Goal: Task Accomplishment & Management: Manage account settings

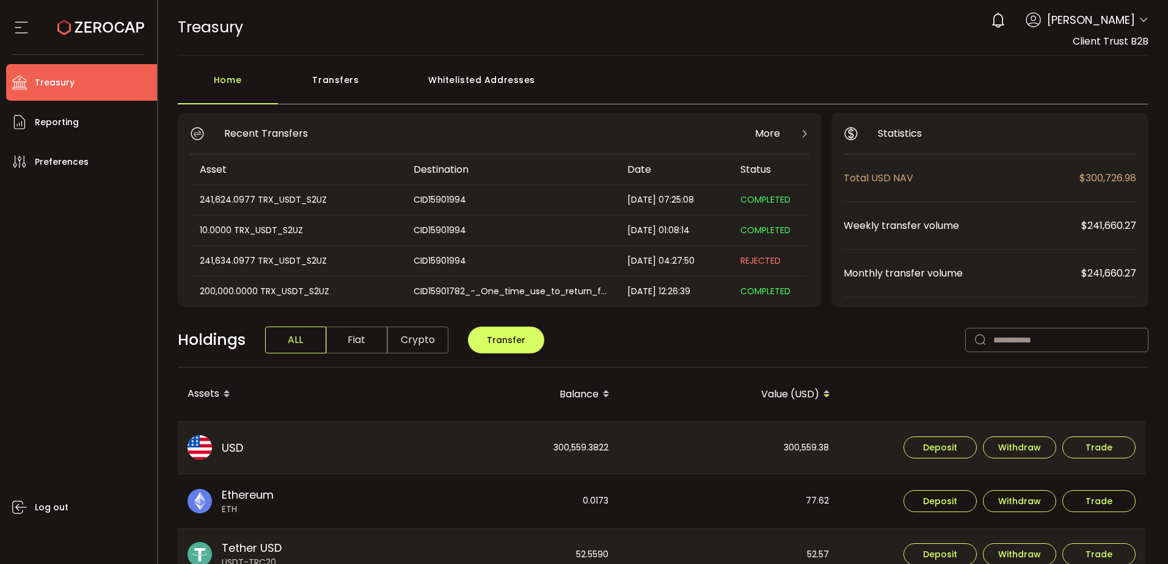
scroll to position [183, 0]
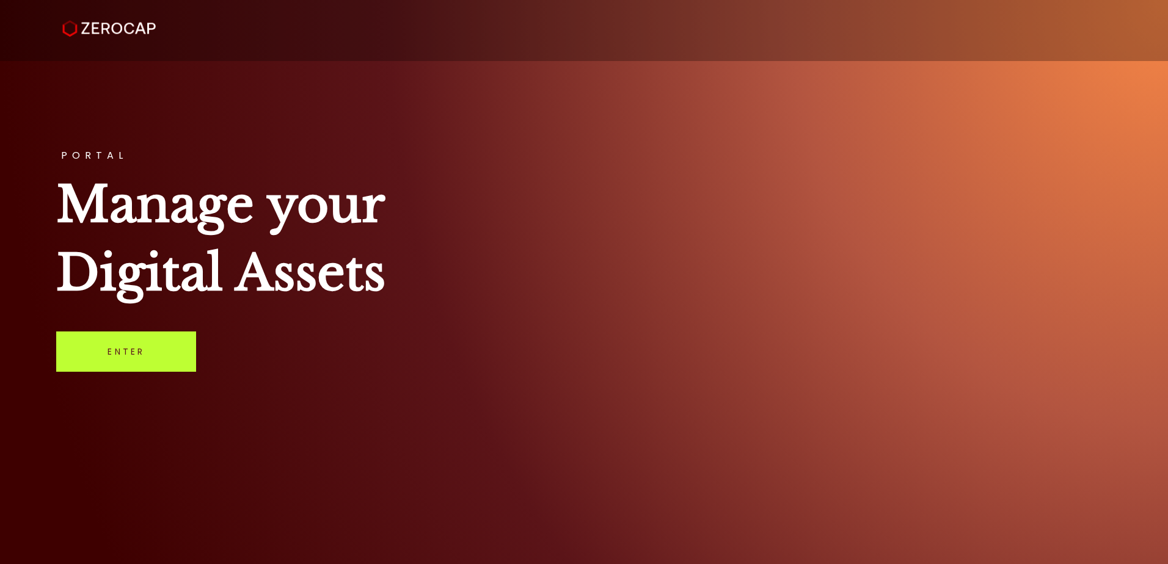
click at [155, 345] on link "Enter" at bounding box center [126, 352] width 140 height 40
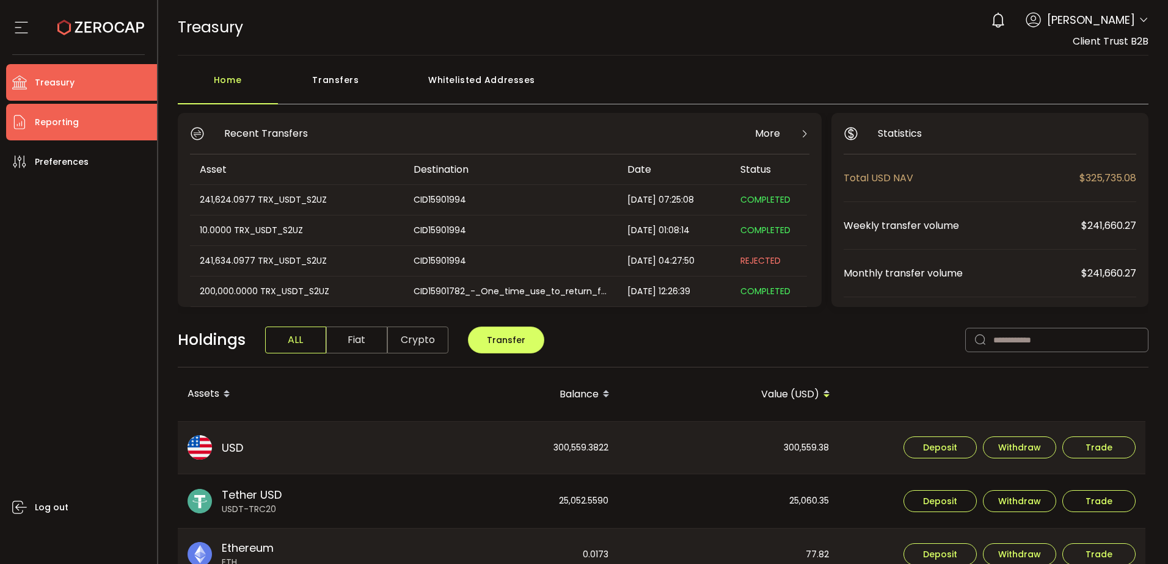
click at [57, 124] on span "Reporting" at bounding box center [57, 123] width 44 height 18
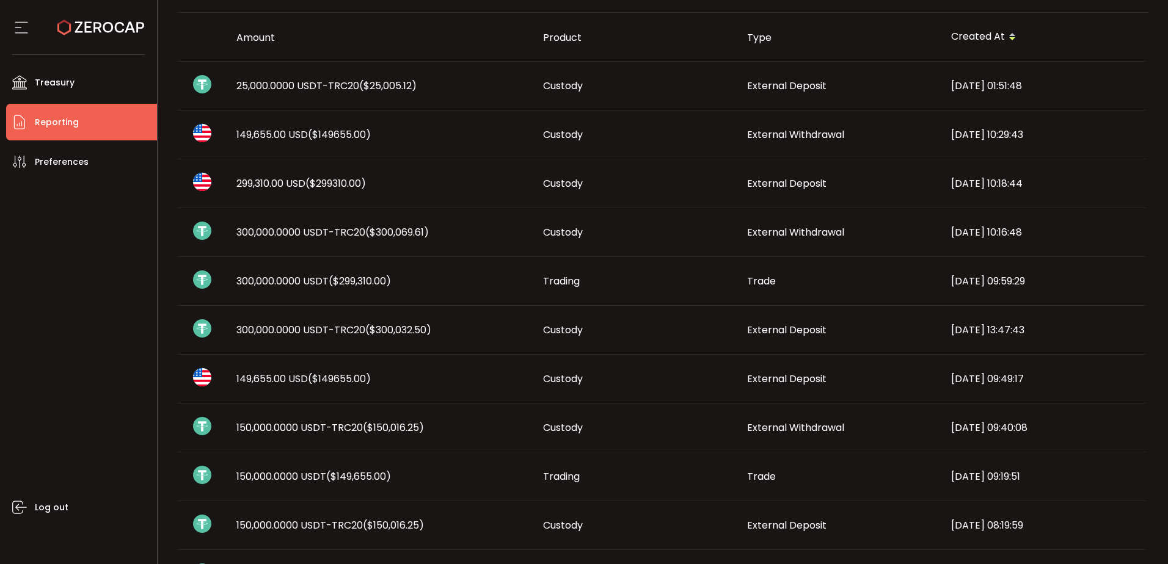
scroll to position [61, 0]
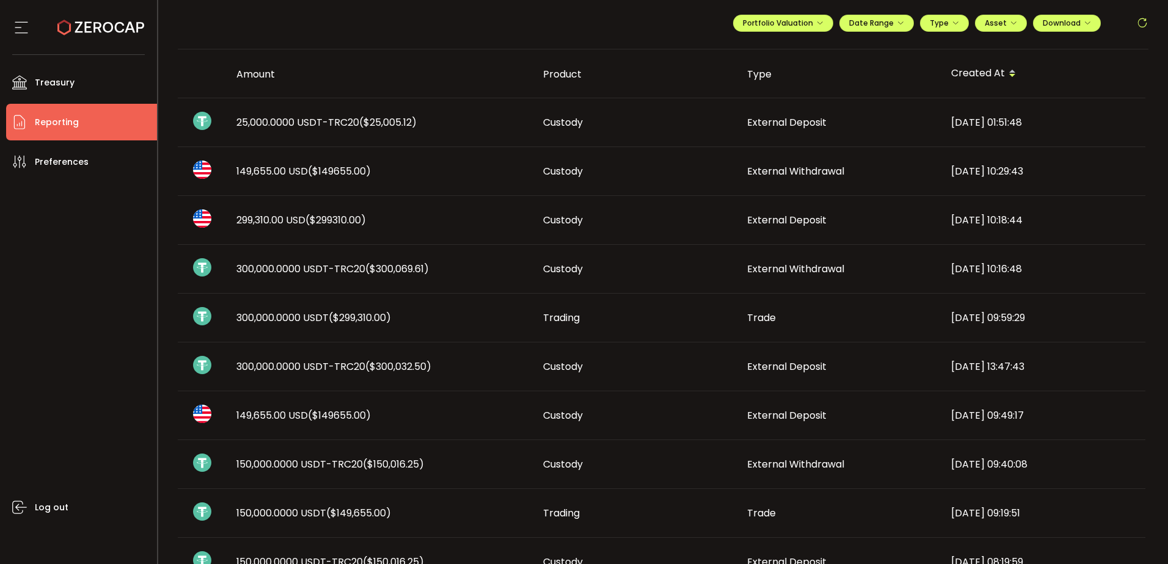
click at [781, 328] on td "Trade" at bounding box center [839, 318] width 204 height 49
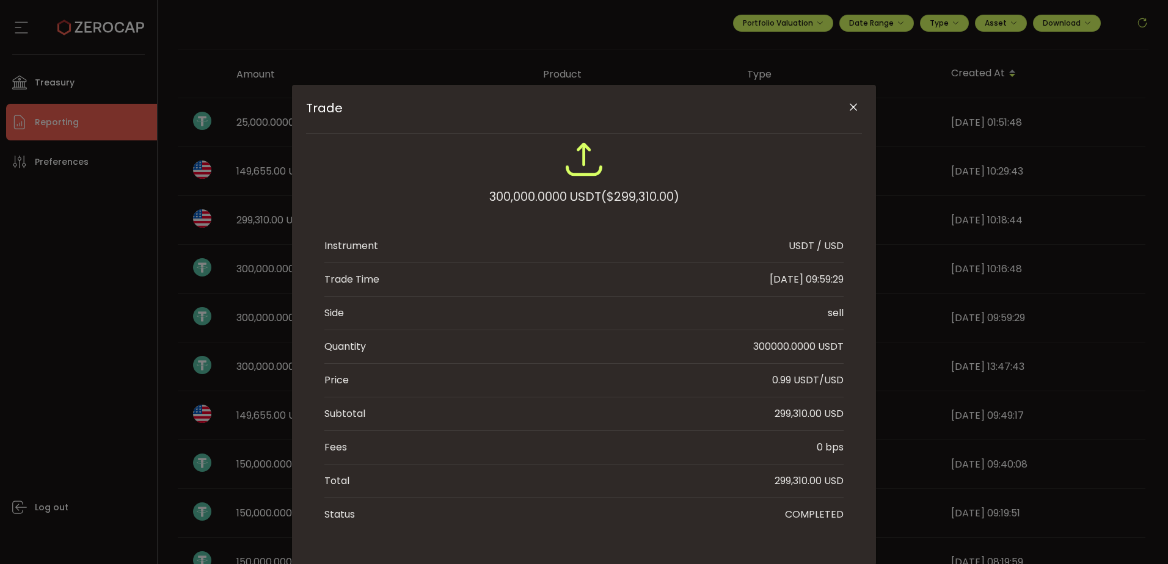
click at [793, 415] on div "299,310.00 USD" at bounding box center [808, 414] width 69 height 15
copy div "299,310.00"
click at [853, 107] on icon "Close" at bounding box center [853, 107] width 12 height 12
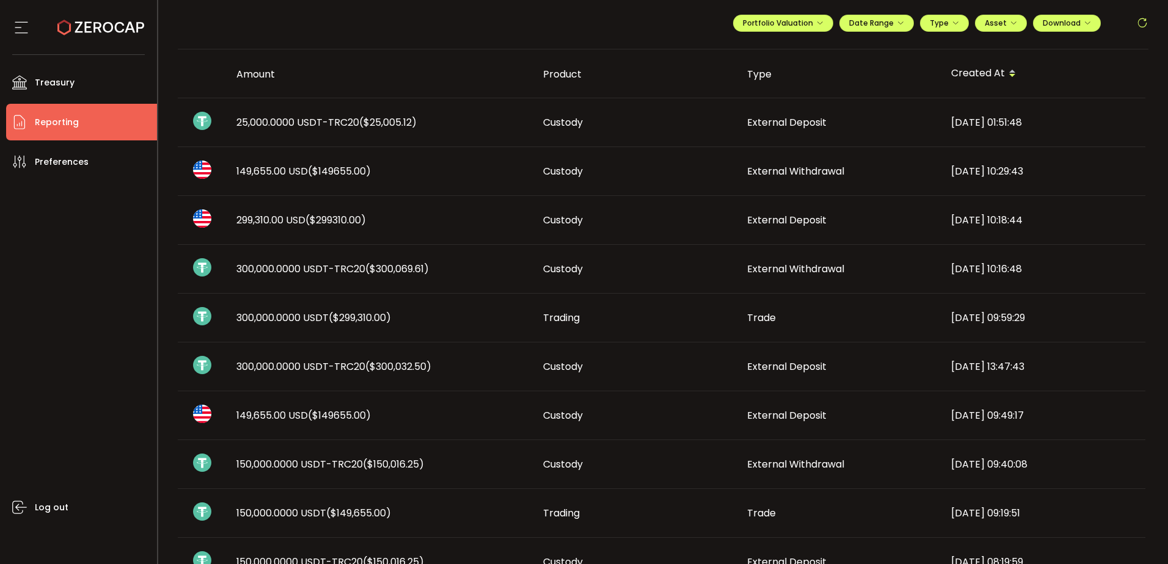
scroll to position [0, 0]
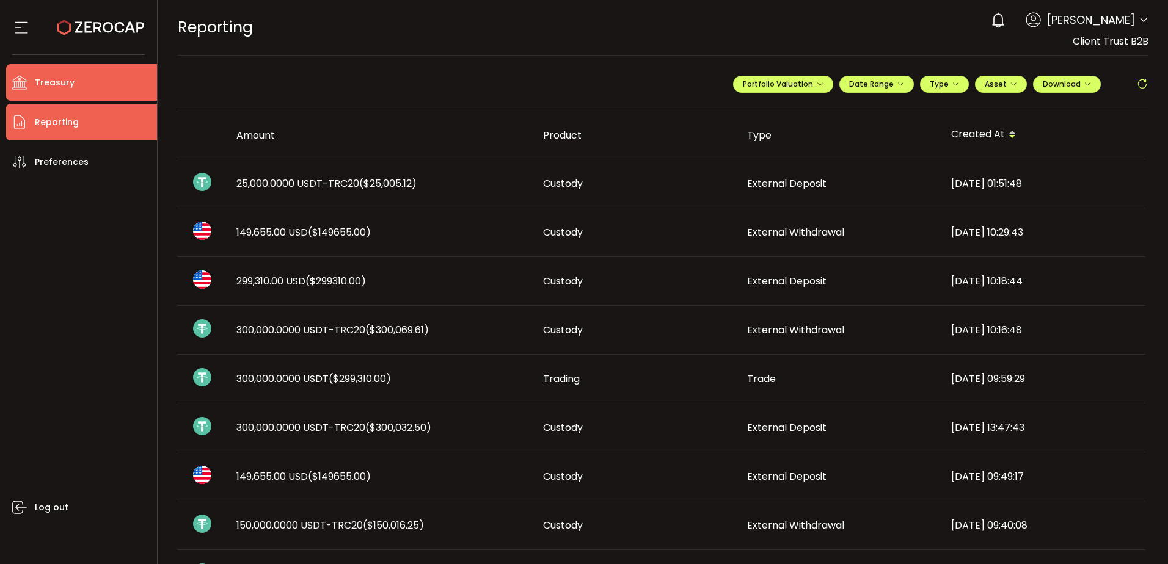
click at [81, 82] on li "Treasury" at bounding box center [81, 82] width 151 height 37
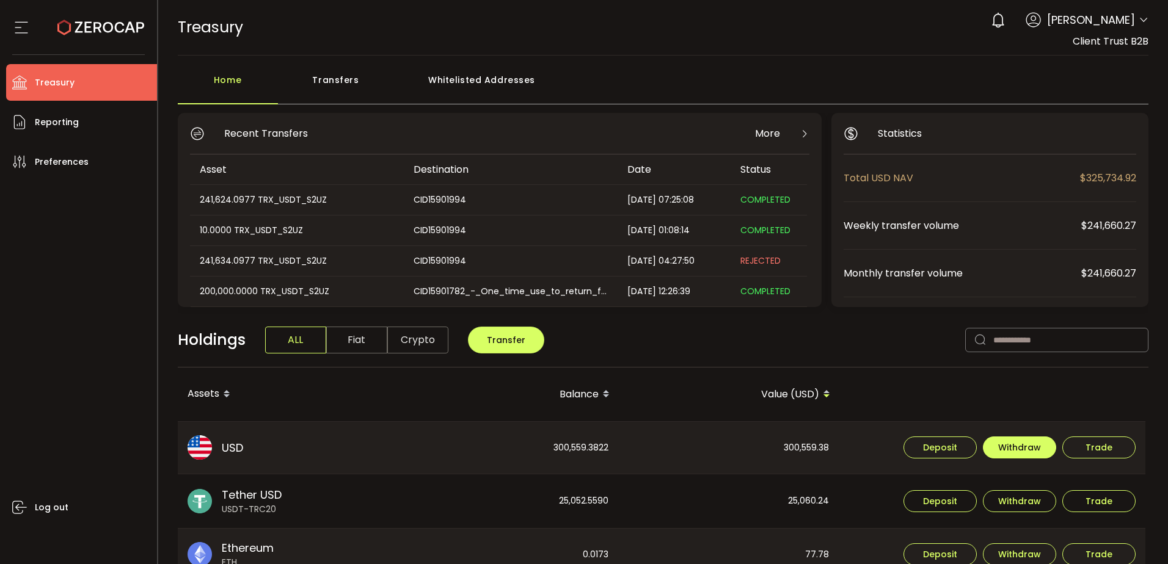
click at [1023, 450] on span "Withdraw" at bounding box center [1019, 447] width 43 height 9
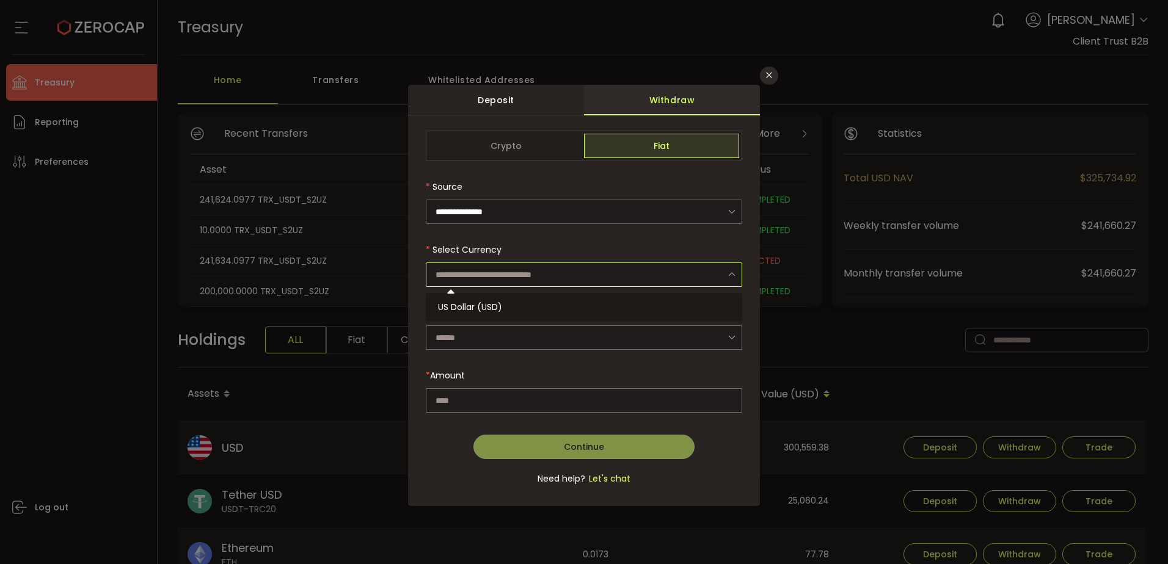
click at [465, 275] on input "dialog" at bounding box center [584, 275] width 316 height 24
click at [464, 310] on span "US Dollar (USD)" at bounding box center [470, 307] width 64 height 12
type input "**********"
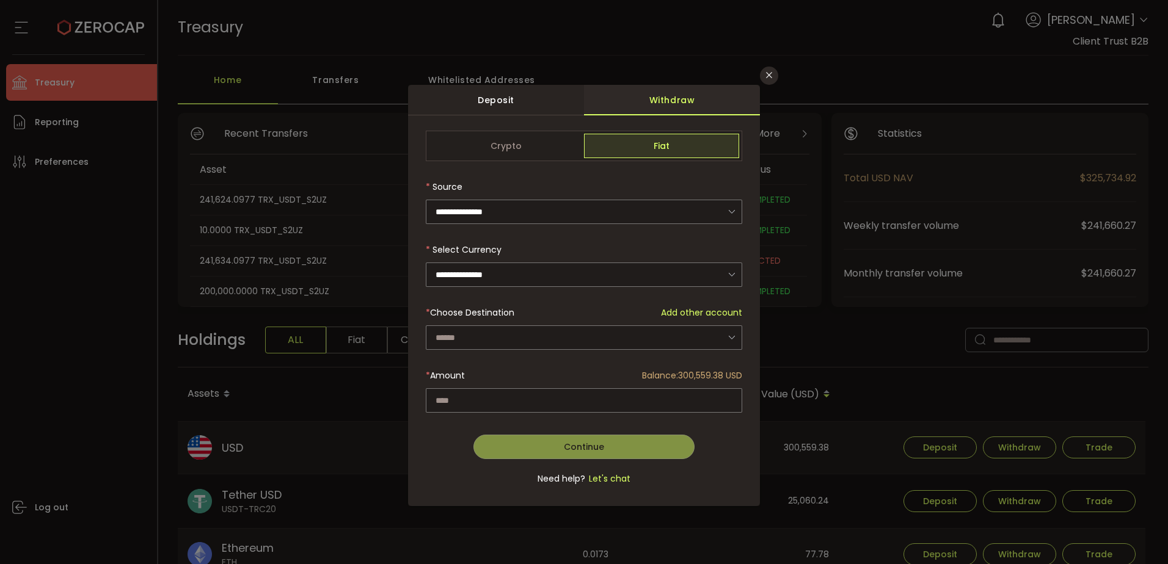
click at [470, 332] on div "dialog" at bounding box center [584, 315] width 316 height 368
click at [485, 339] on input "dialog" at bounding box center [584, 338] width 316 height 24
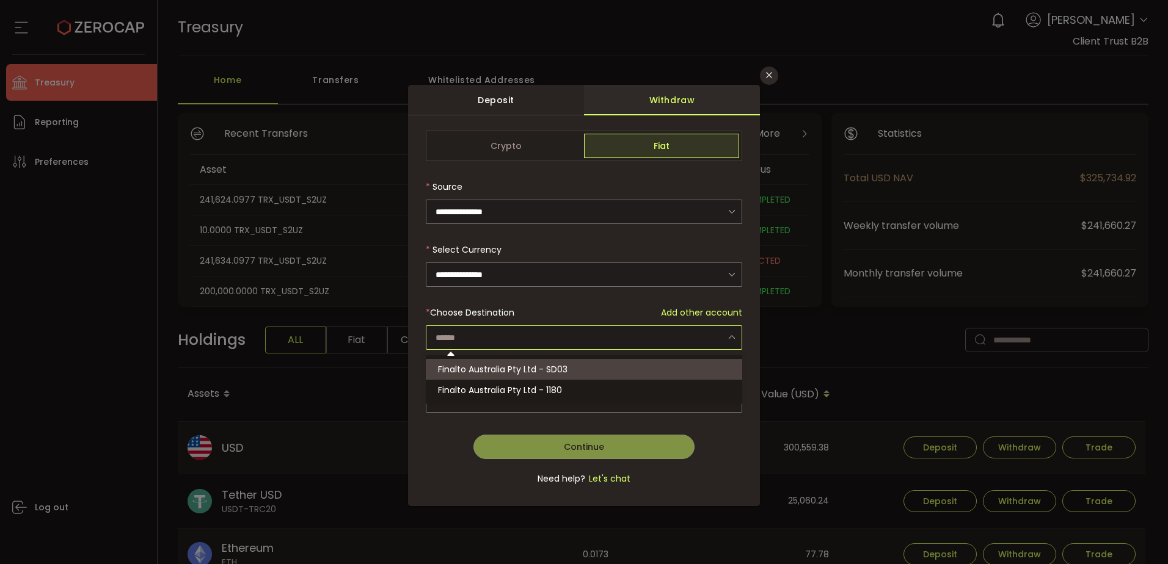
click at [534, 370] on span "Finalto Australia Pty Ltd - SD03" at bounding box center [502, 369] width 129 height 12
type input "**********"
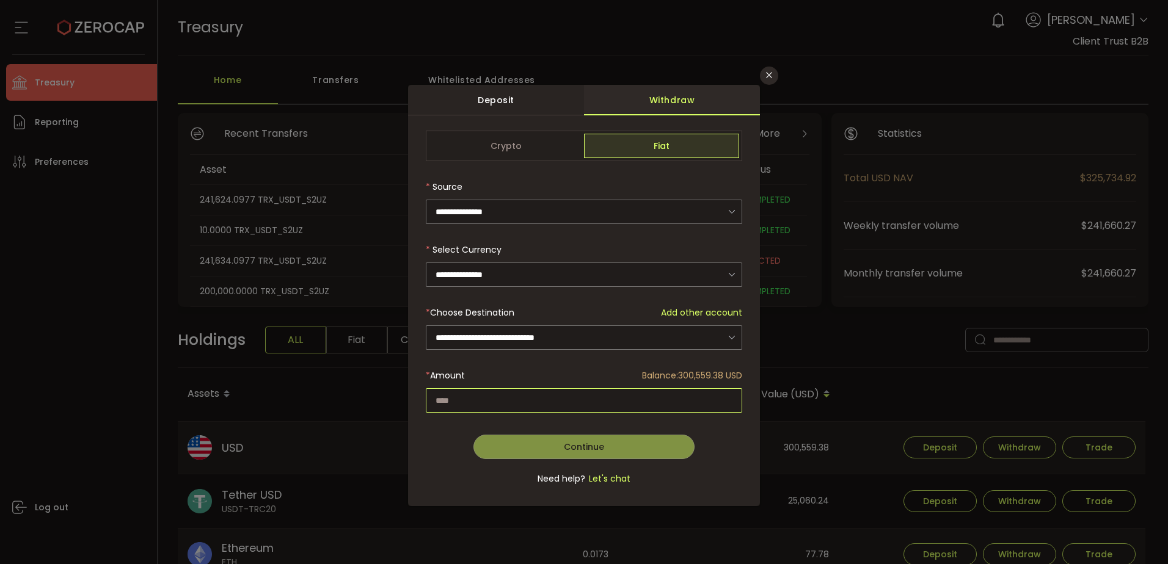
click at [512, 396] on input "dialog" at bounding box center [584, 400] width 316 height 24
paste input "*********"
type input "*********"
click at [61, 333] on div "**********" at bounding box center [584, 282] width 1168 height 564
click at [640, 451] on button "Continue" at bounding box center [584, 447] width 222 height 24
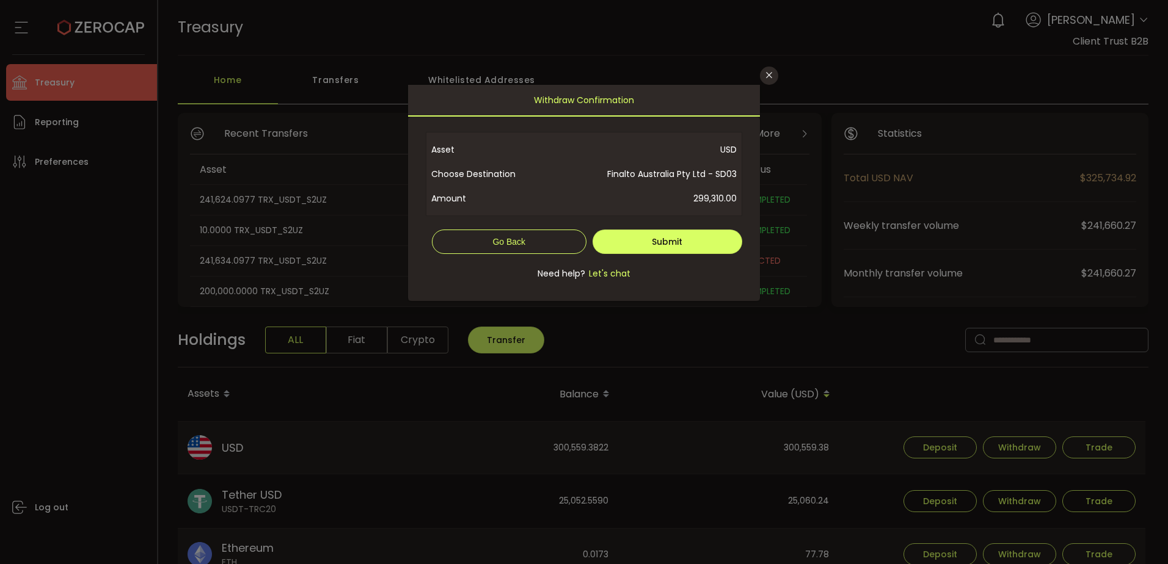
click at [740, 495] on div "**********" at bounding box center [584, 282] width 1168 height 564
click at [693, 243] on button "Submit" at bounding box center [667, 242] width 150 height 24
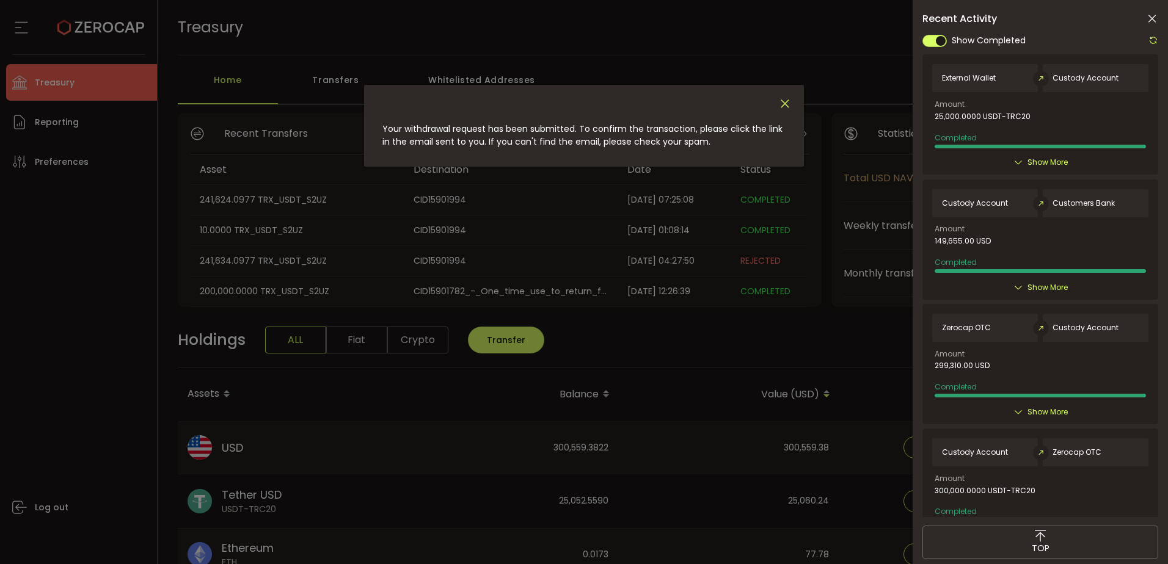
click at [782, 98] on icon "Close" at bounding box center [784, 103] width 13 height 13
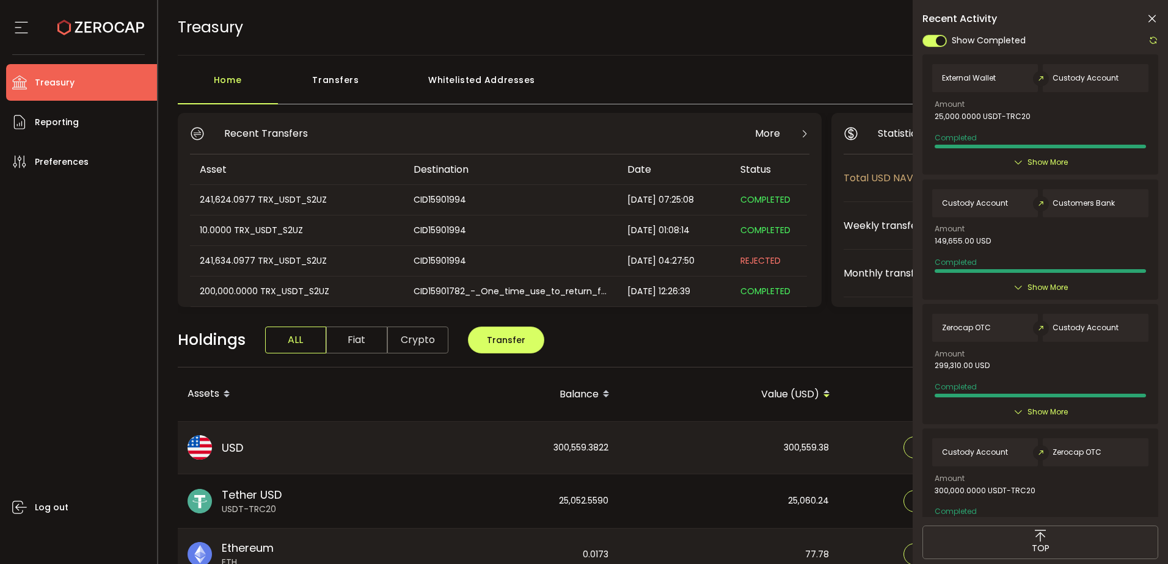
click at [1152, 17] on icon at bounding box center [1152, 19] width 12 height 12
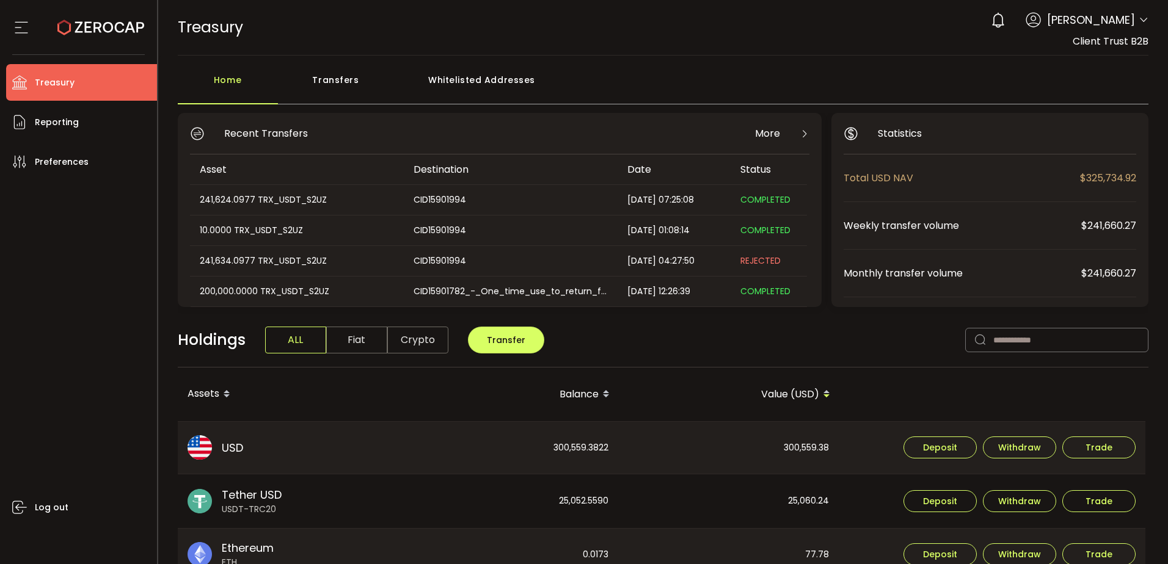
click at [51, 415] on div "Log out" at bounding box center [81, 367] width 151 height 375
click at [46, 120] on span "Reporting" at bounding box center [57, 123] width 44 height 18
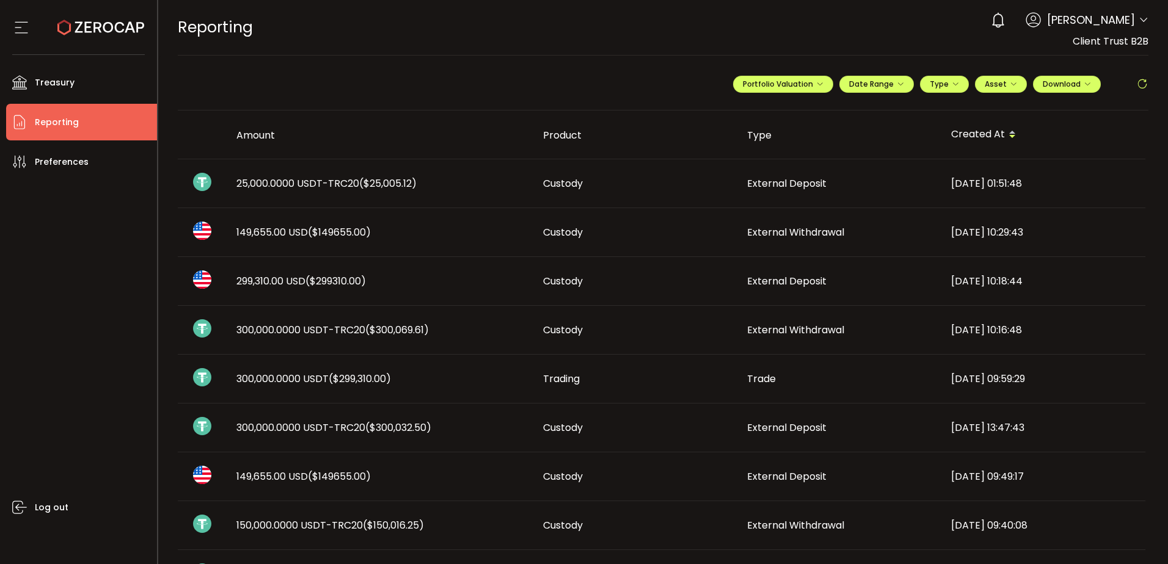
drag, startPoint x: 95, startPoint y: 346, endPoint x: 136, endPoint y: 327, distance: 45.1
click at [95, 346] on div "Log out" at bounding box center [81, 367] width 151 height 375
click at [327, 194] on td "25,000.0000 USDT-TRC20 ($25,005.12)" at bounding box center [380, 183] width 307 height 49
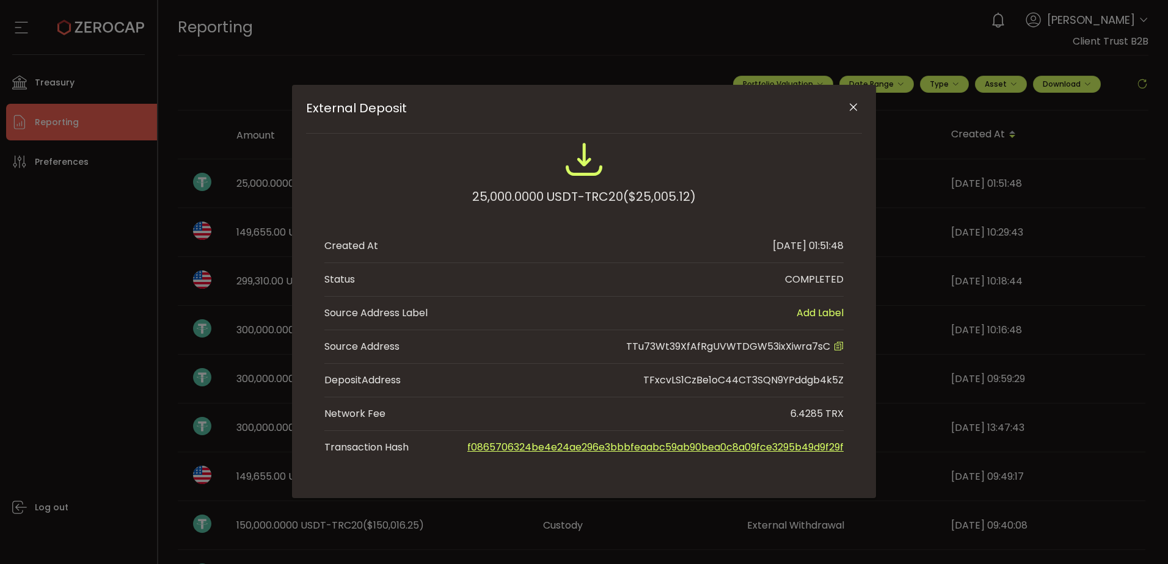
click at [795, 343] on span "TTu73Wt39XfAfRgUVWTDGW53ixXiwra7sC" at bounding box center [728, 347] width 204 height 14
copy span "TTu73Wt39XfAfRgUVWTDGW53ixXiwra7sC"
click at [850, 101] on icon "Close" at bounding box center [853, 107] width 12 height 12
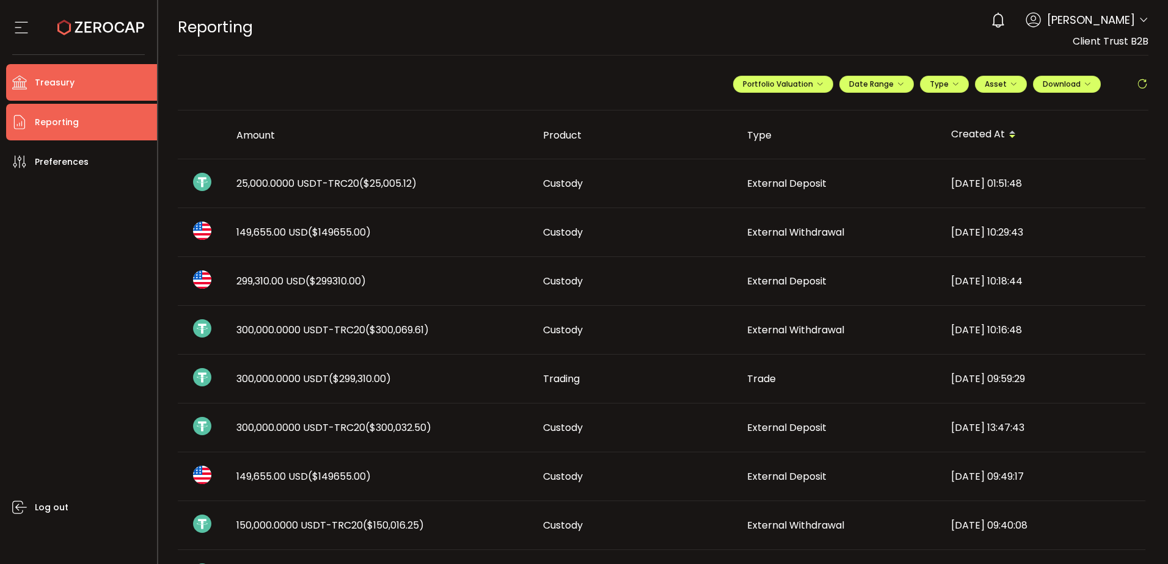
click at [102, 81] on li "Treasury" at bounding box center [81, 82] width 151 height 37
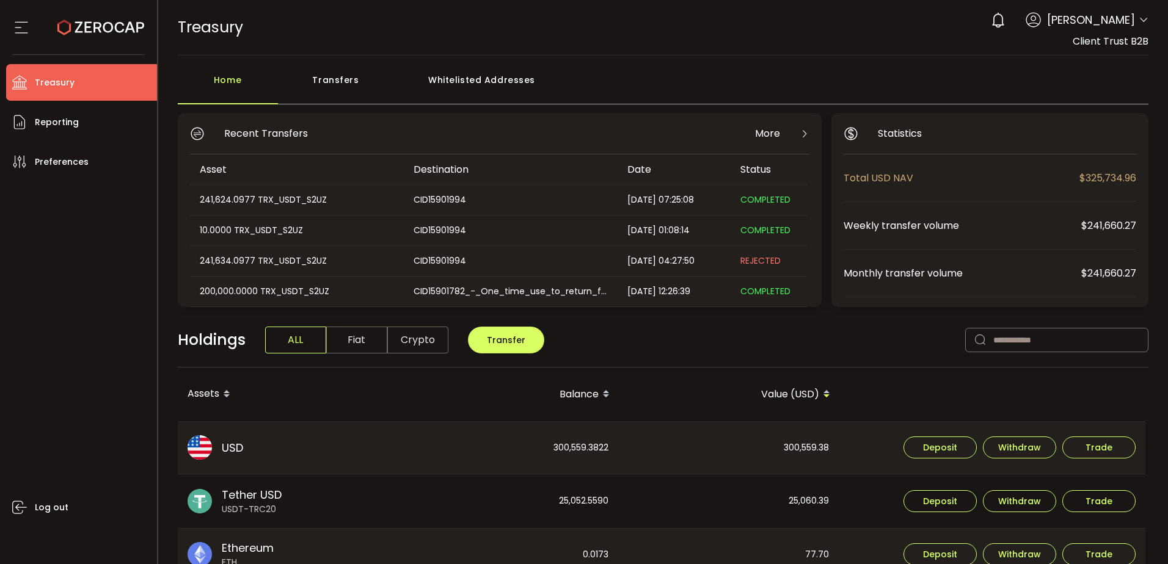
click at [456, 94] on div "Whitelisted Addresses" at bounding box center [482, 86] width 176 height 37
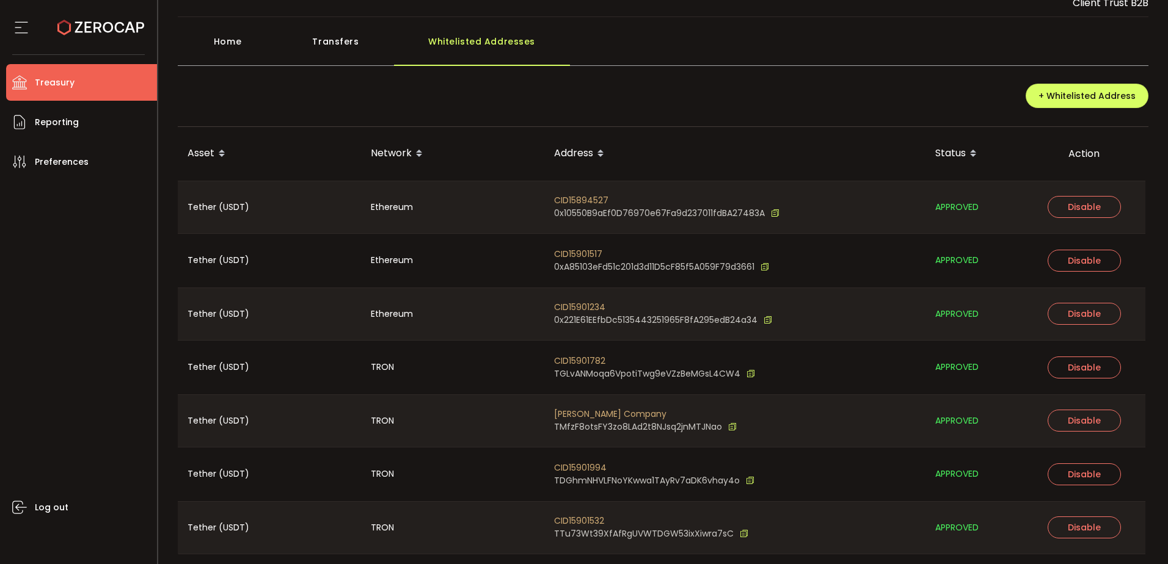
scroll to position [77, 0]
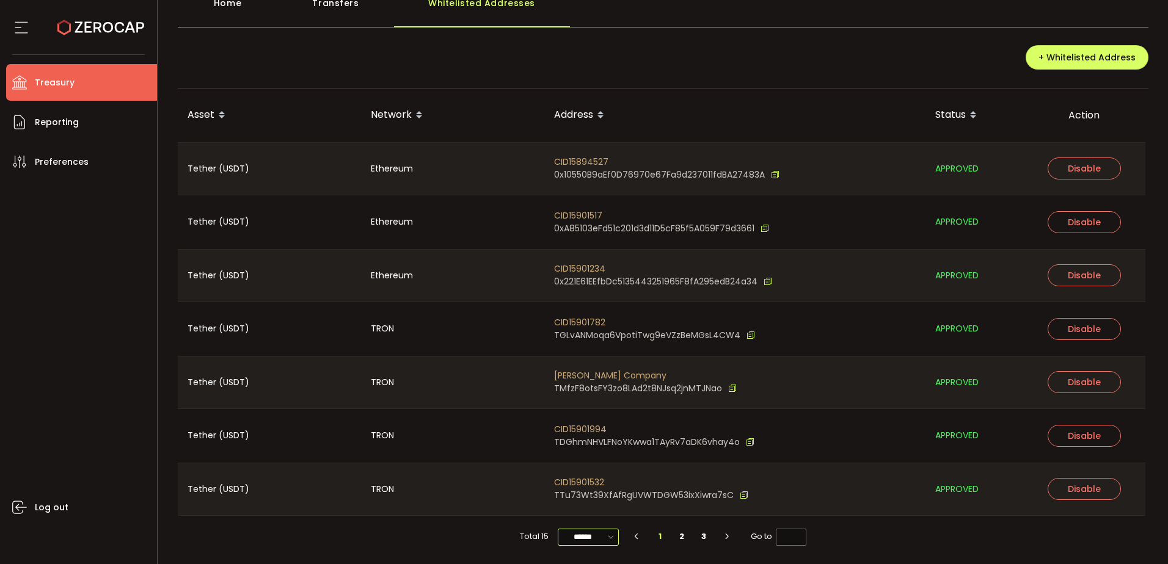
click at [592, 531] on input "******" at bounding box center [588, 537] width 61 height 17
click at [606, 506] on span "100/page" at bounding box center [588, 507] width 40 height 12
type input "********"
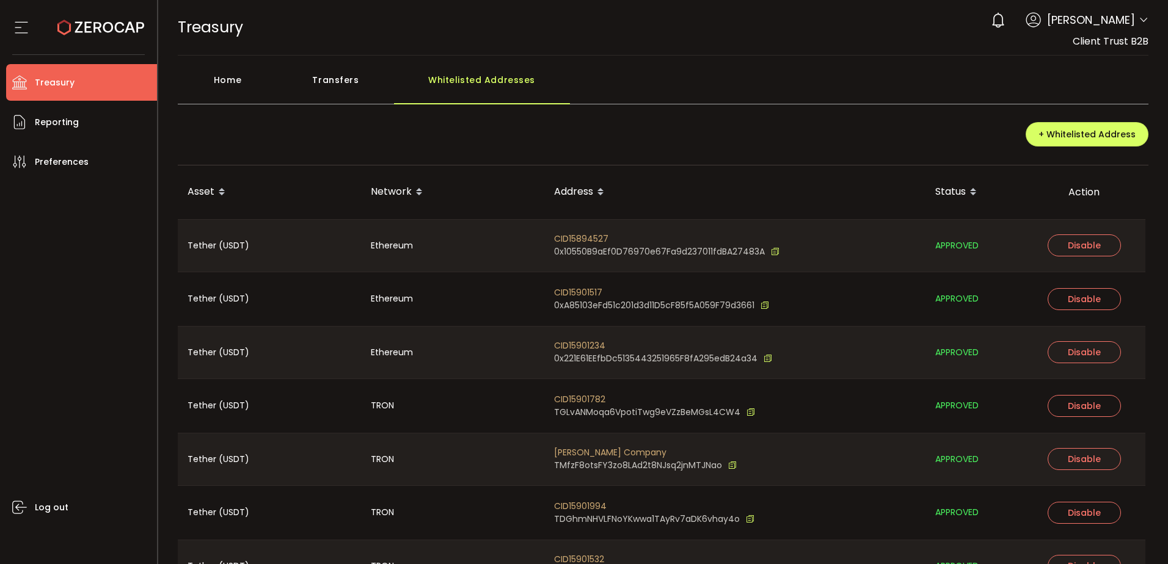
scroll to position [291, 0]
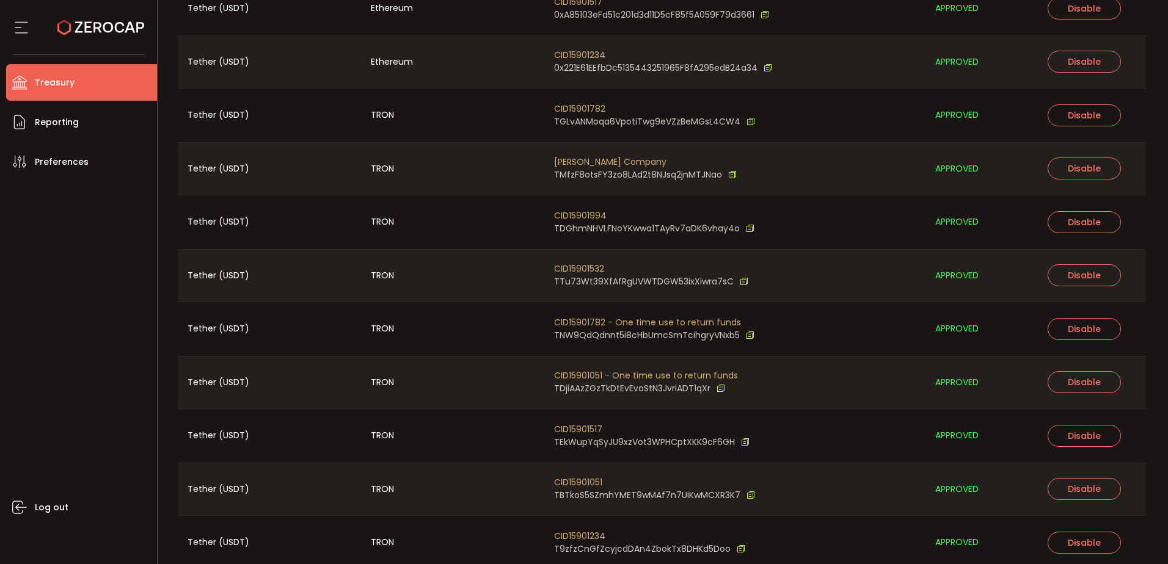
click at [581, 268] on span "CID15901532" at bounding box center [651, 269] width 194 height 13
copy span "CID15901532"
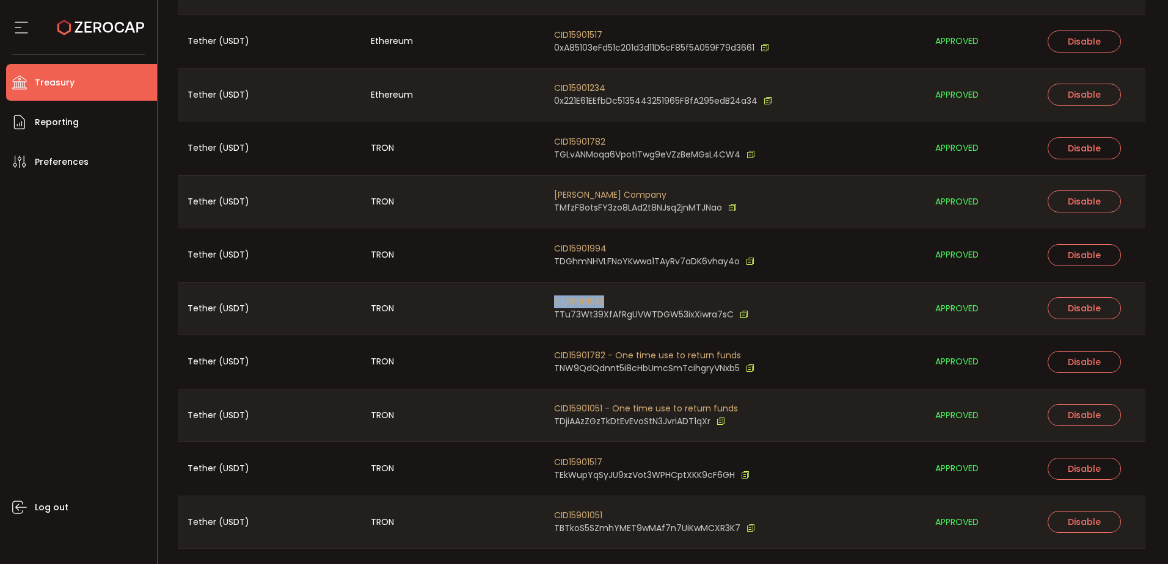
scroll to position [230, 0]
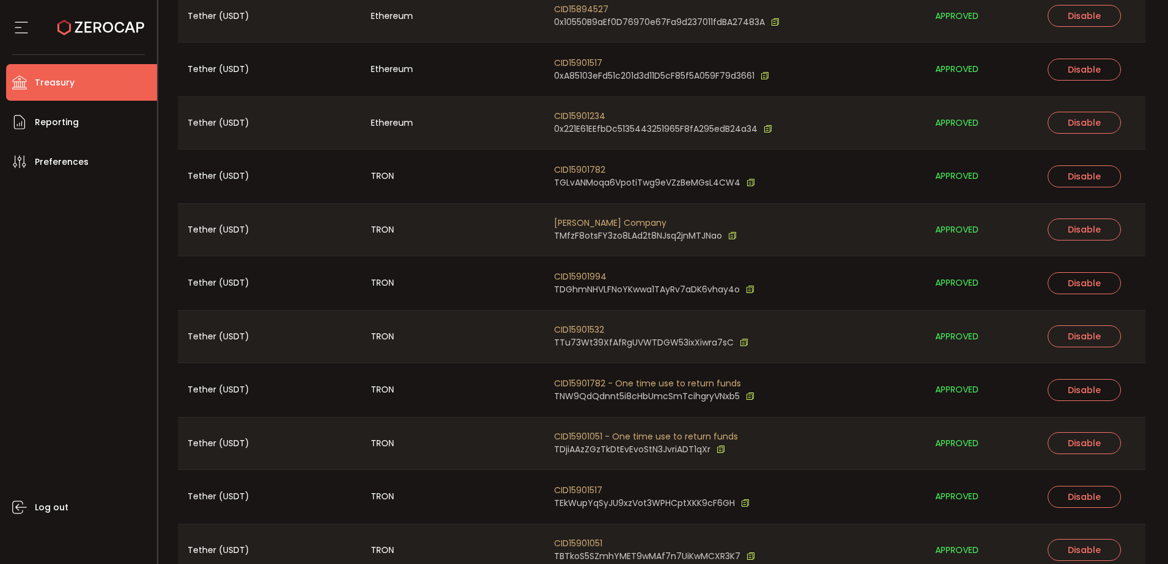
click at [64, 86] on span "Treasury" at bounding box center [55, 83] width 40 height 18
click at [68, 117] on span "Reporting" at bounding box center [57, 123] width 44 height 18
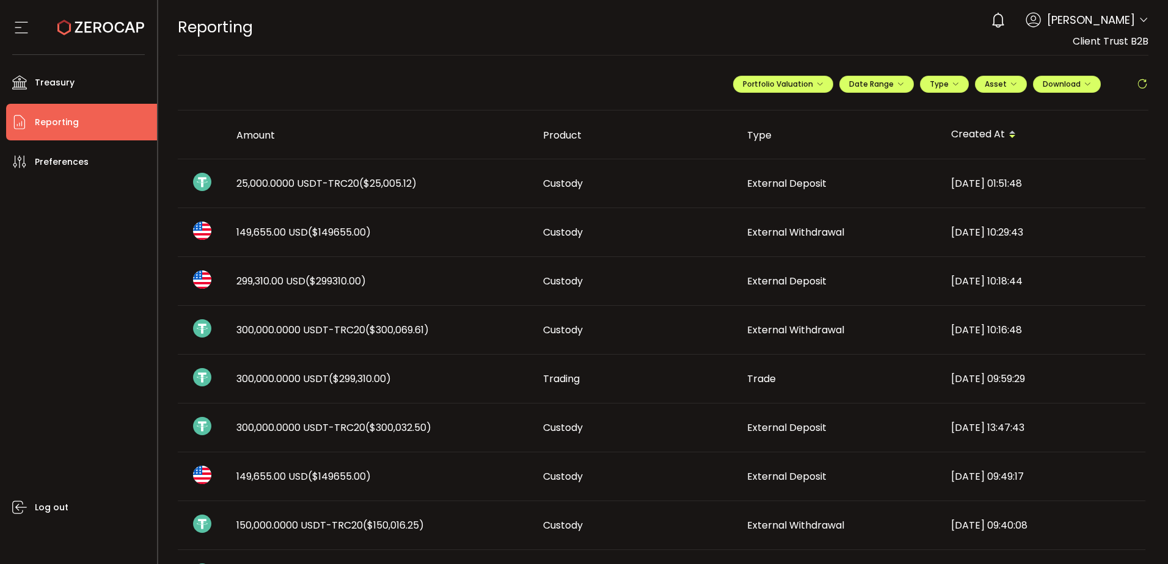
click at [307, 182] on span "25,000.0000 USDT-TRC20 ($25,005.12)" at bounding box center [326, 184] width 180 height 14
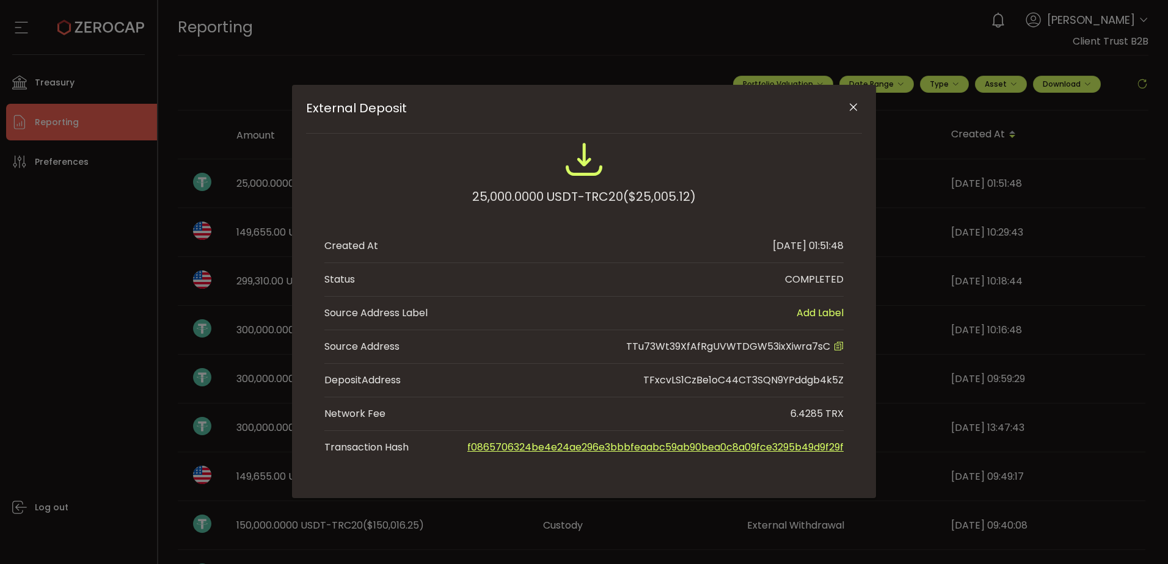
click at [509, 197] on div "25,000.0000 USDT-TRC20 ($25,005.12)" at bounding box center [584, 197] width 224 height 22
copy div "25,000.0000"
